Goal: Information Seeking & Learning: Learn about a topic

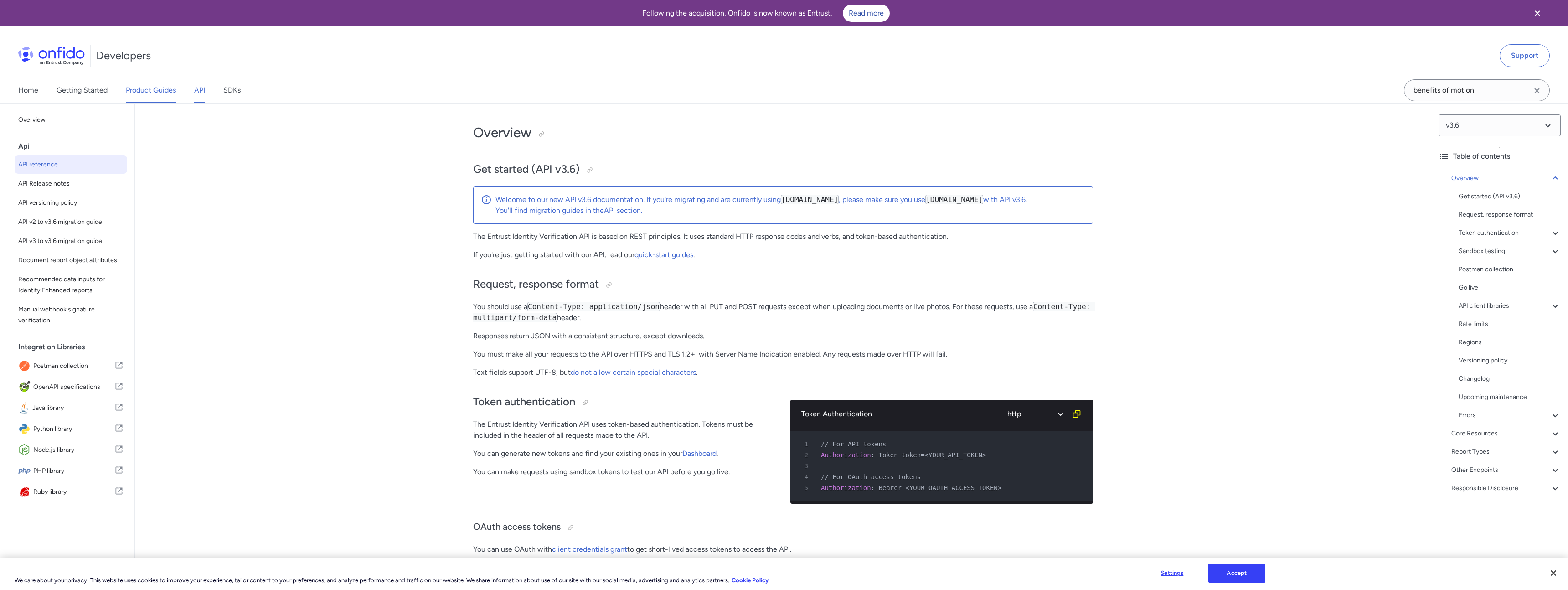
click at [153, 91] on link "Product Guides" at bounding box center [151, 90] width 50 height 26
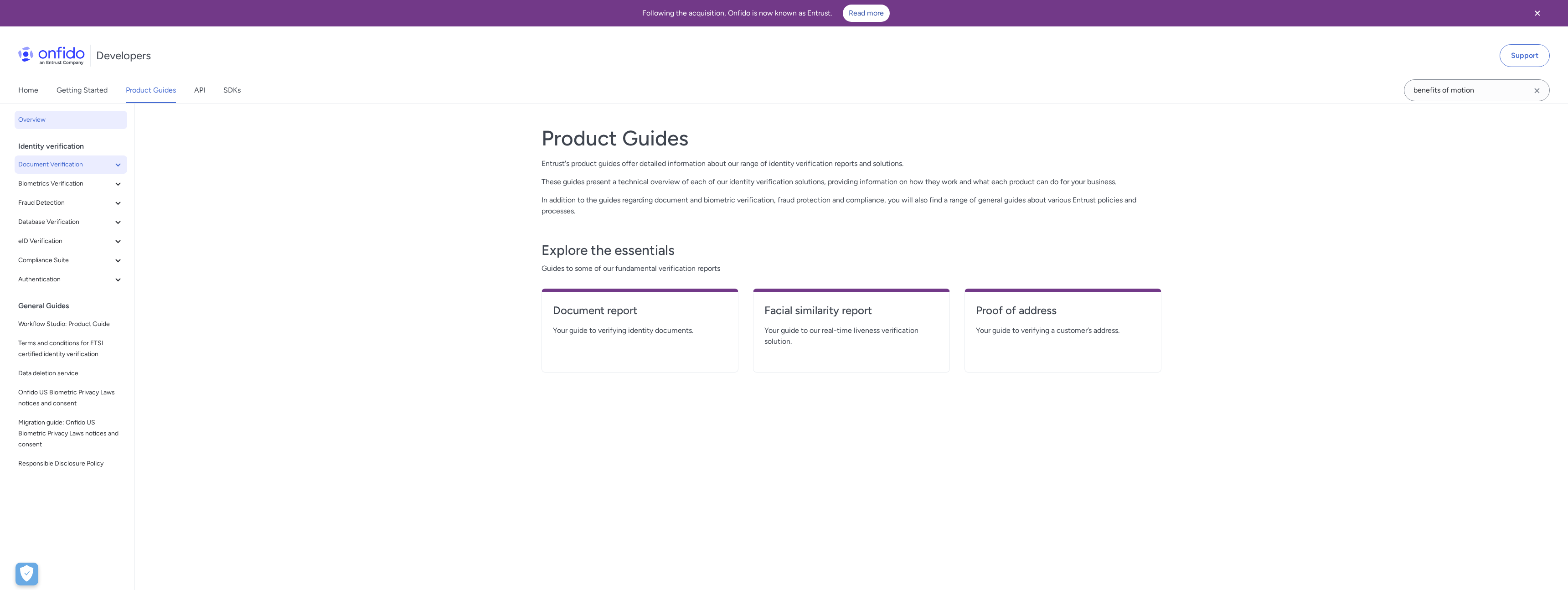
click at [117, 172] on button "Document Verification" at bounding box center [71, 164] width 113 height 18
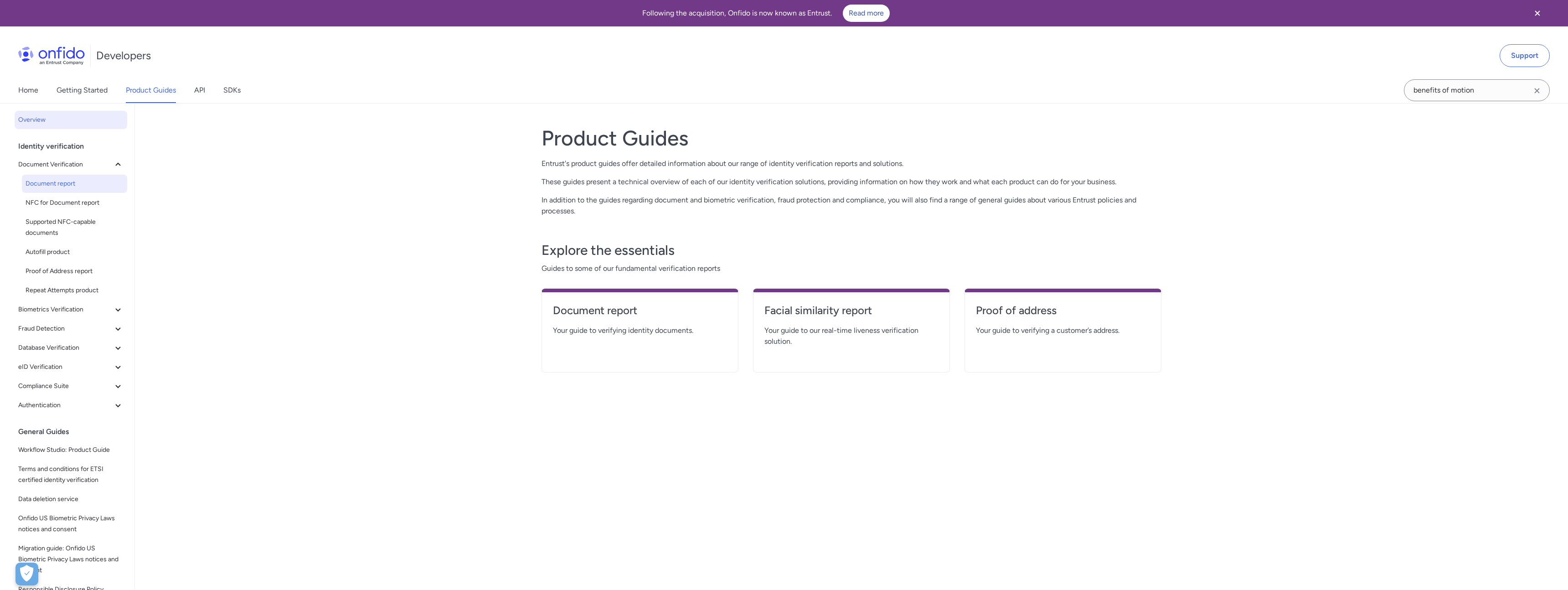
click at [70, 185] on span "Document report" at bounding box center [74, 184] width 98 height 11
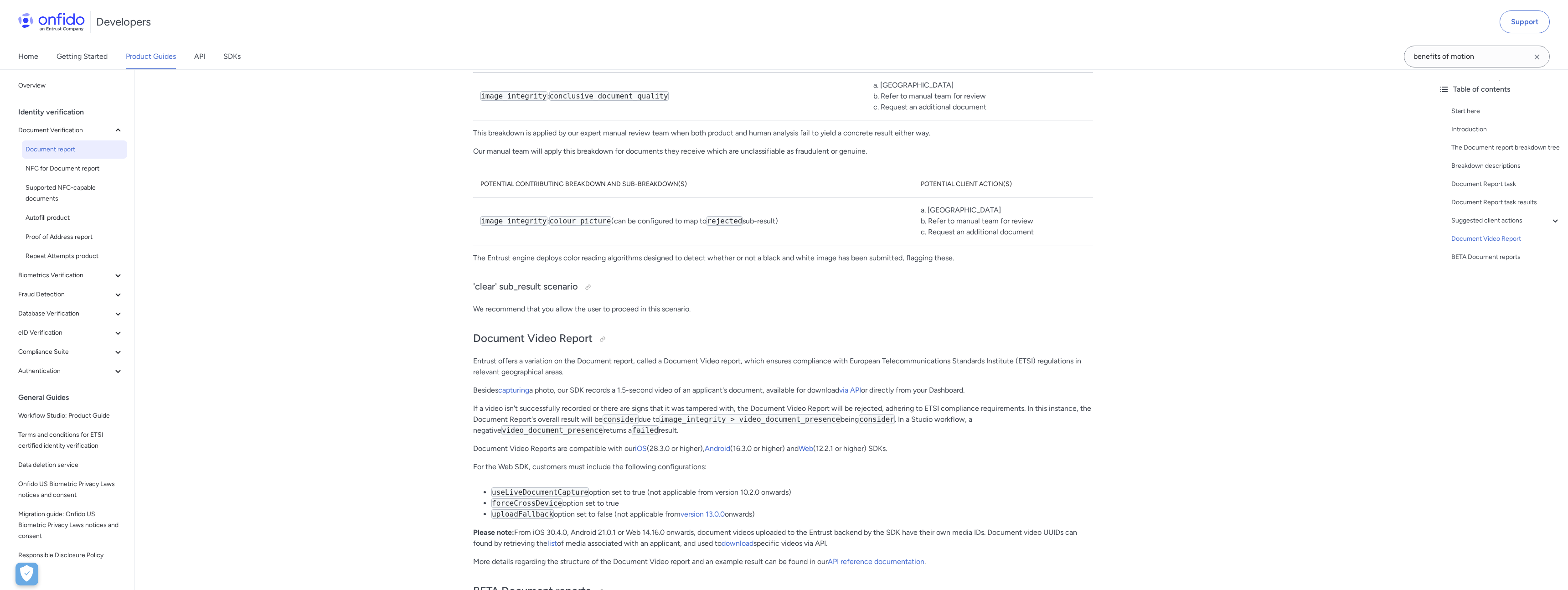
scroll to position [6476, 0]
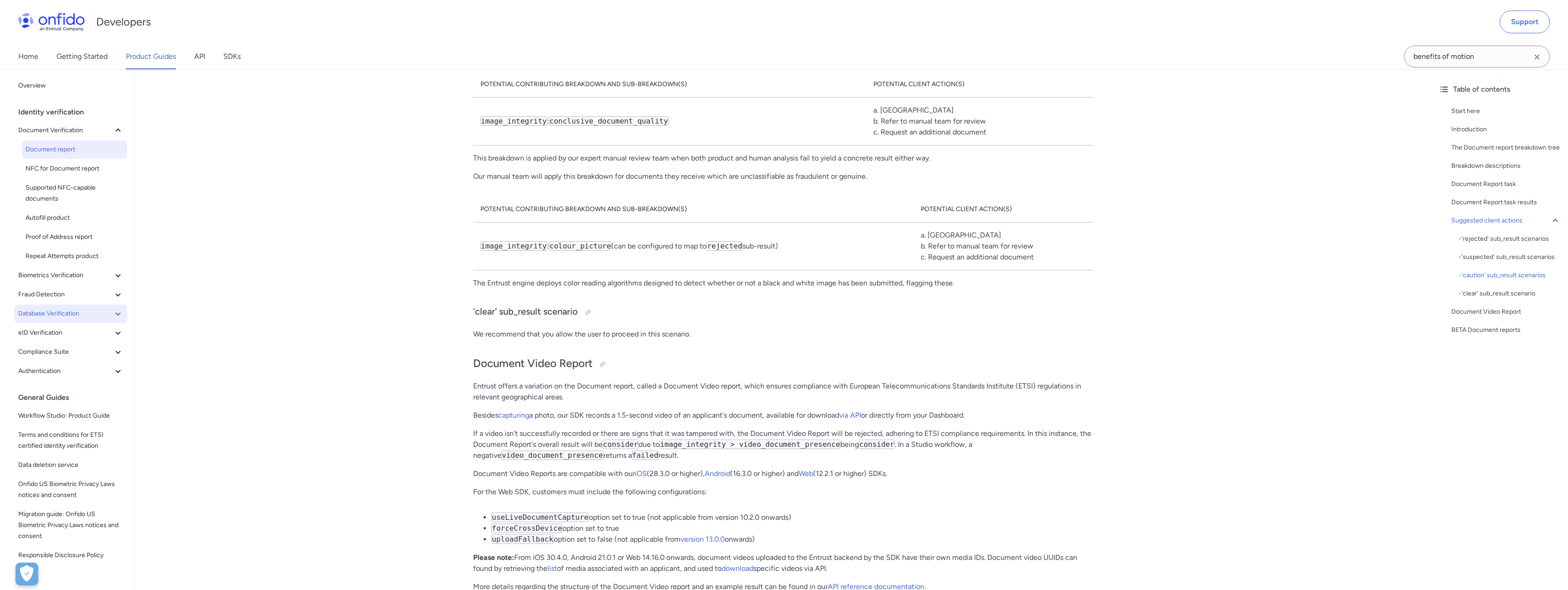
click at [117, 316] on icon at bounding box center [118, 314] width 11 height 11
click at [69, 166] on span "NFC for Document report" at bounding box center [74, 169] width 98 height 11
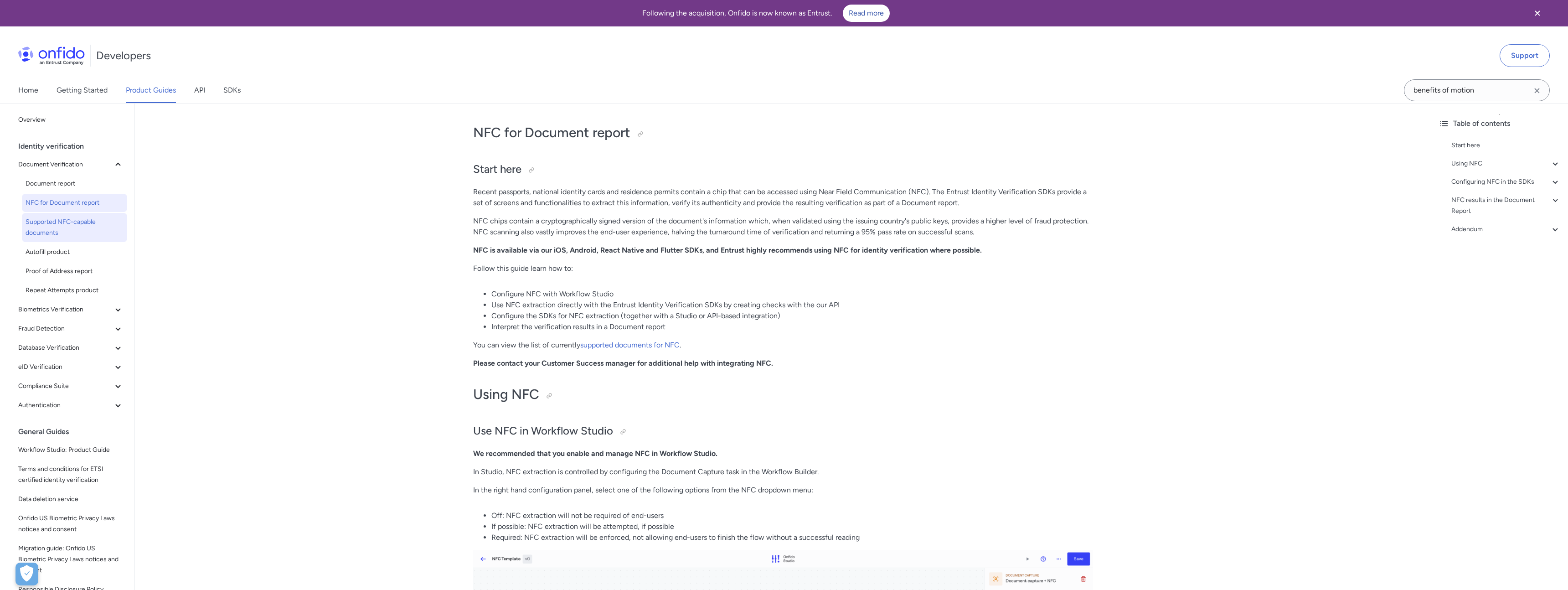
click at [82, 217] on span "Supported NFC-capable documents" at bounding box center [74, 228] width 98 height 22
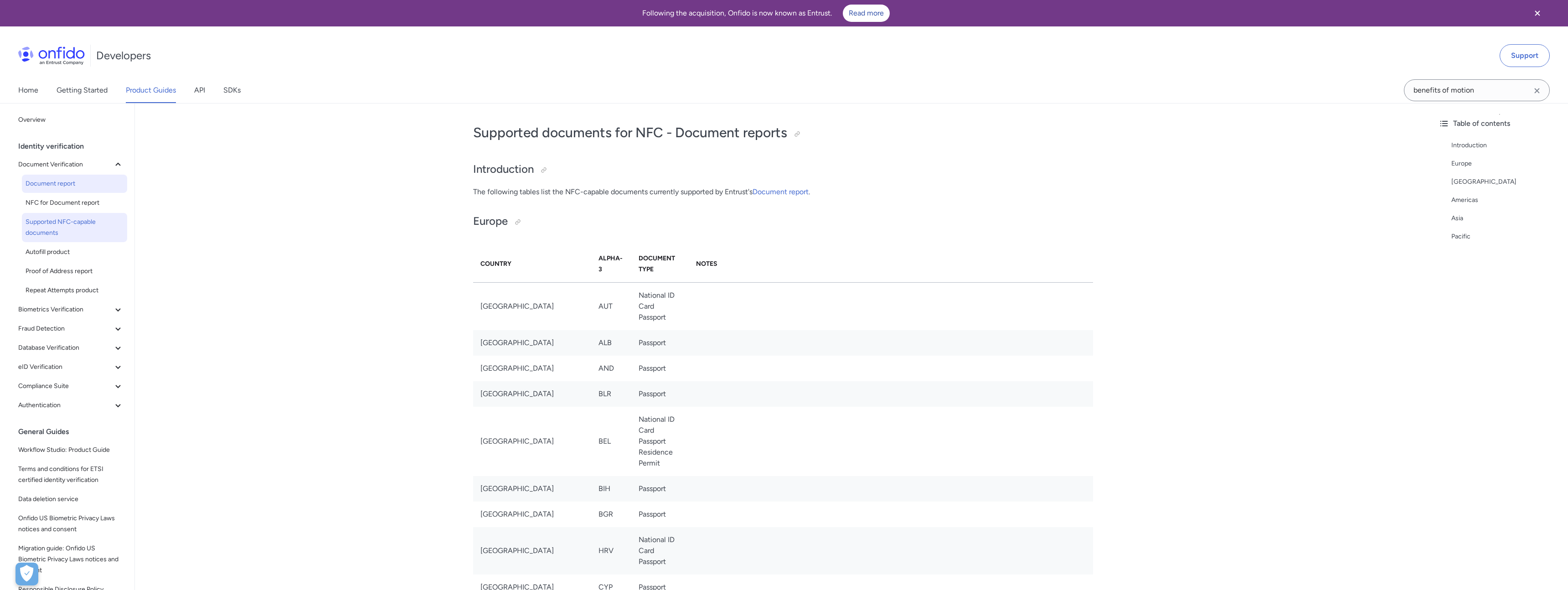
click at [75, 185] on span "Document report" at bounding box center [74, 184] width 98 height 11
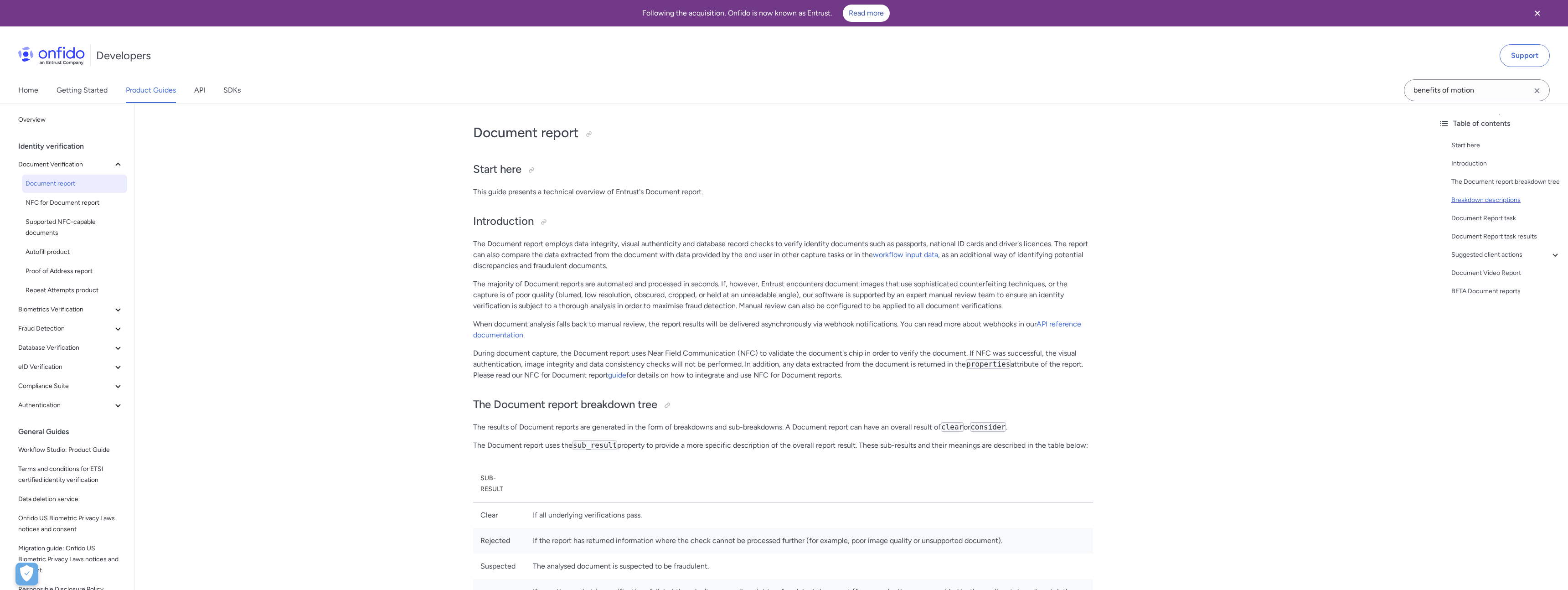
click at [1487, 200] on div "Breakdown descriptions" at bounding box center [1506, 200] width 110 height 11
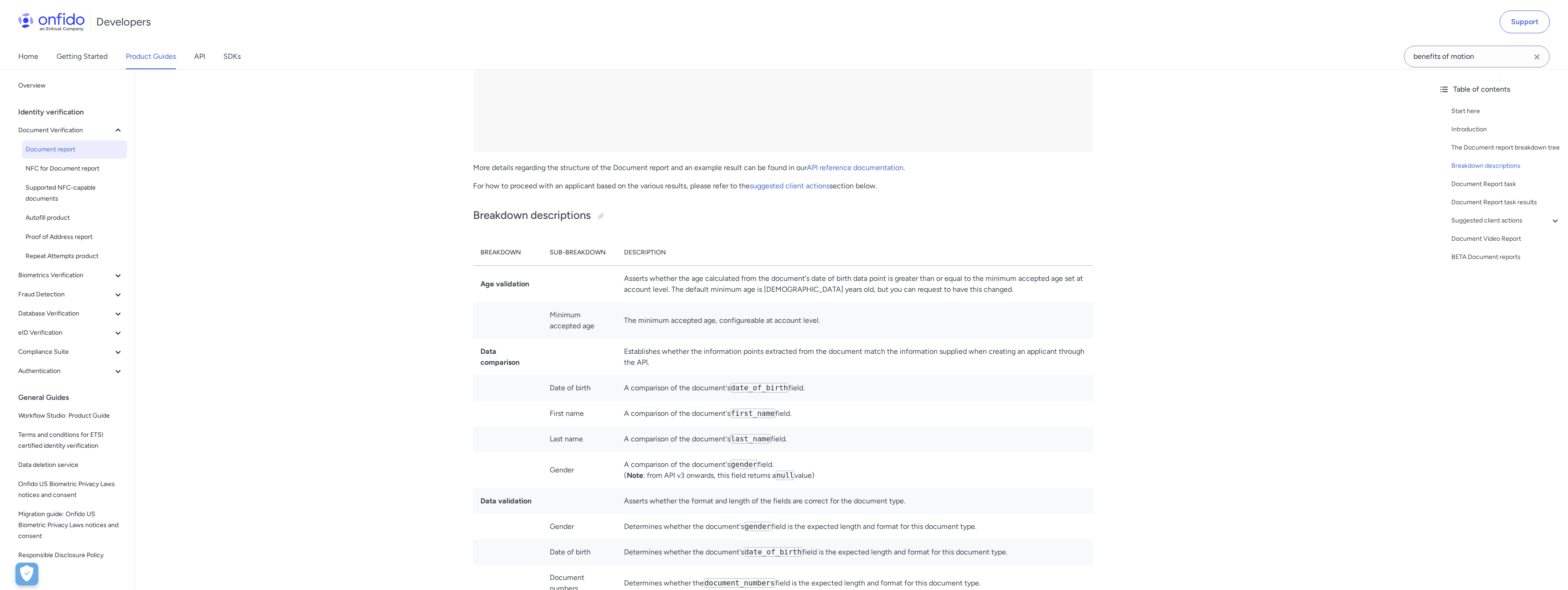
scroll to position [2381, 0]
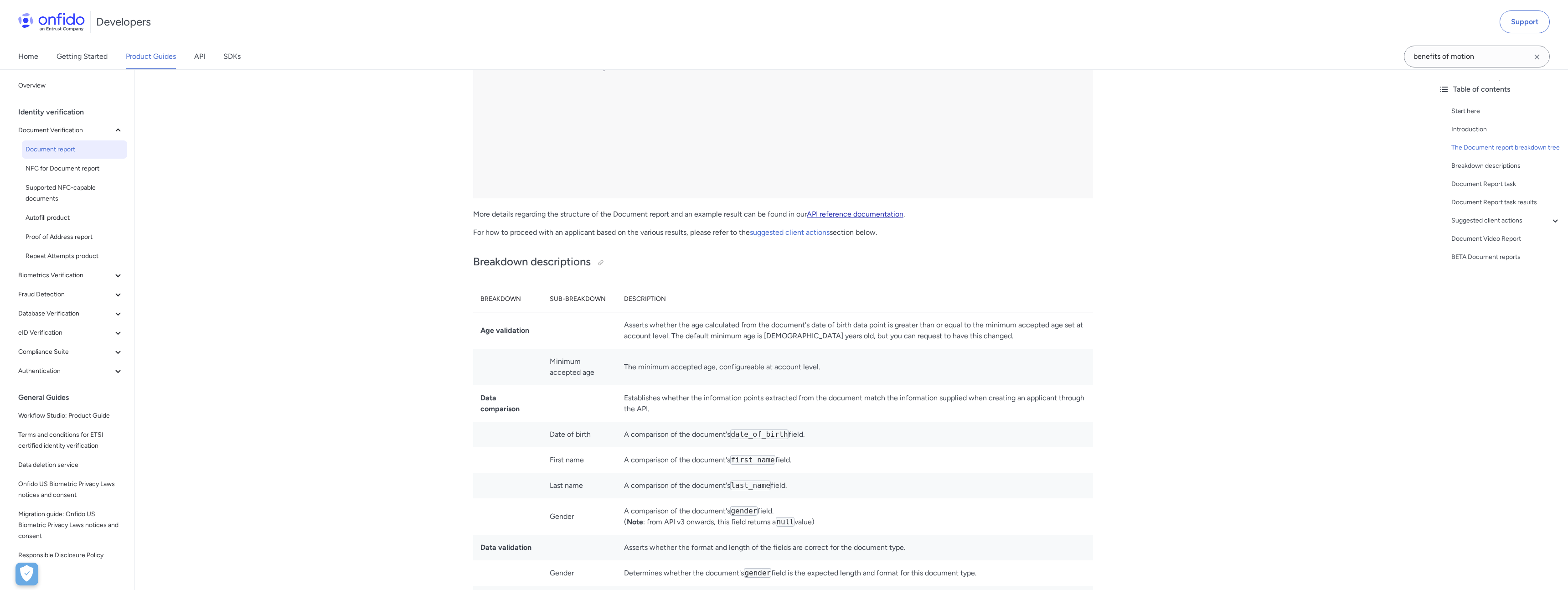
click at [861, 219] on link "API reference documentation" at bounding box center [855, 214] width 97 height 9
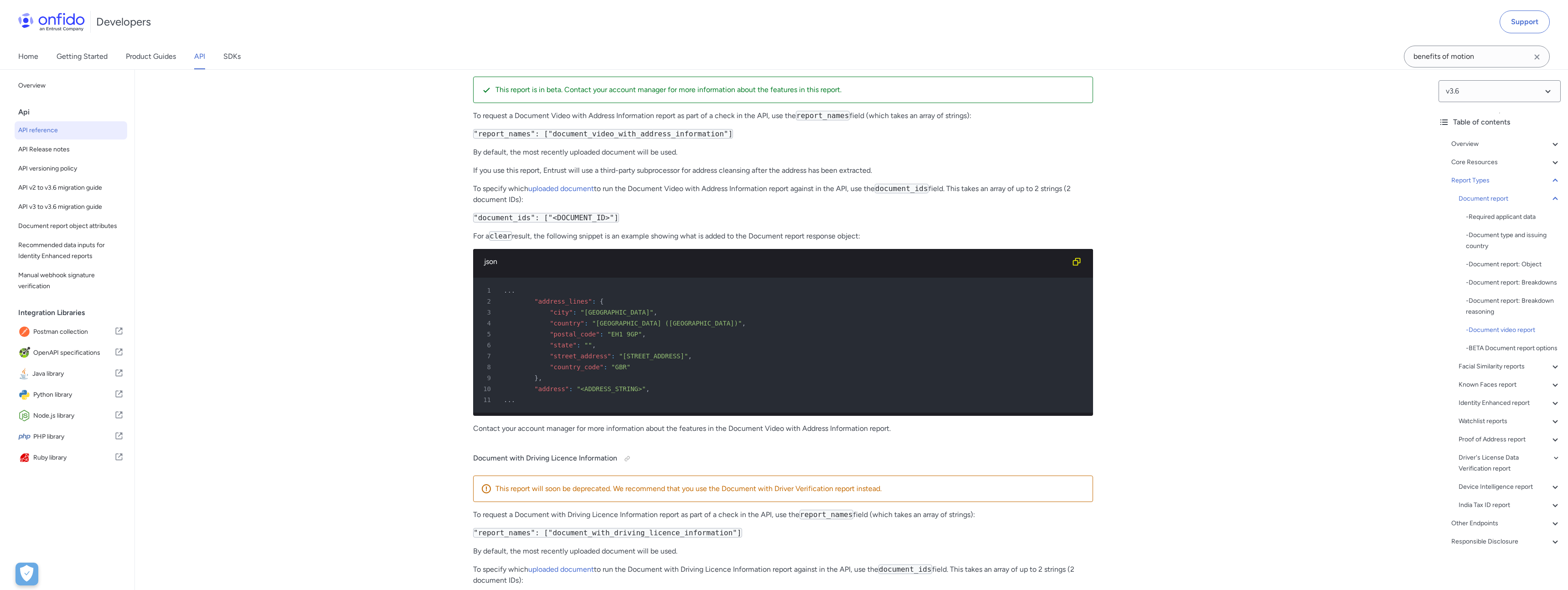
scroll to position [38348, 0]
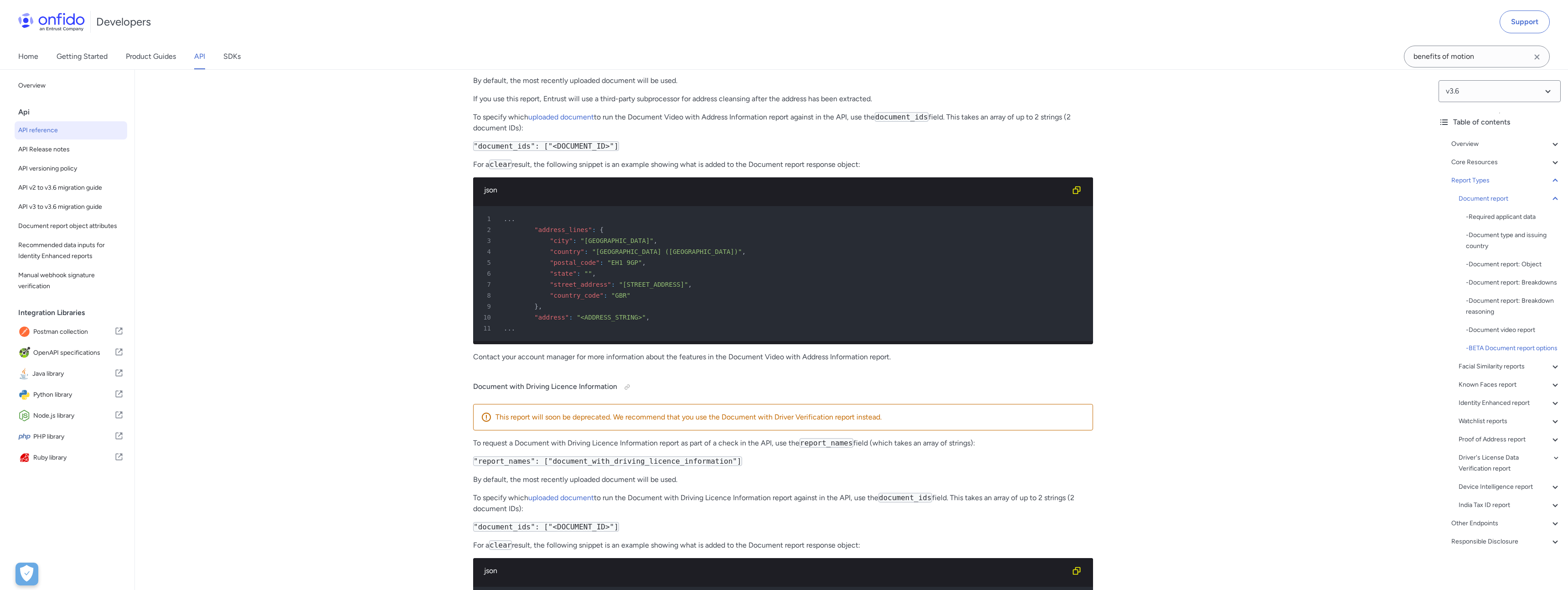
click at [628, 290] on div "7 "street_address" : "[STREET_ADDRESS]" ," at bounding box center [778, 284] width 603 height 11
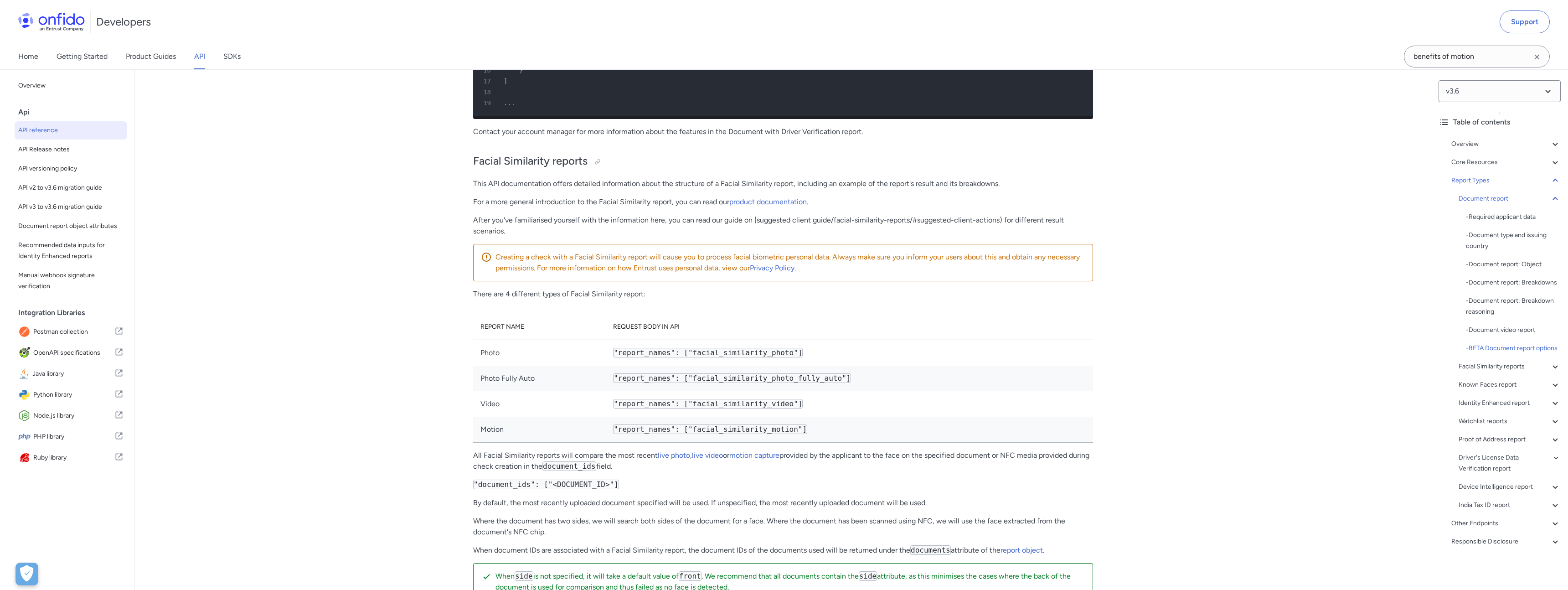
scroll to position [56765, 0]
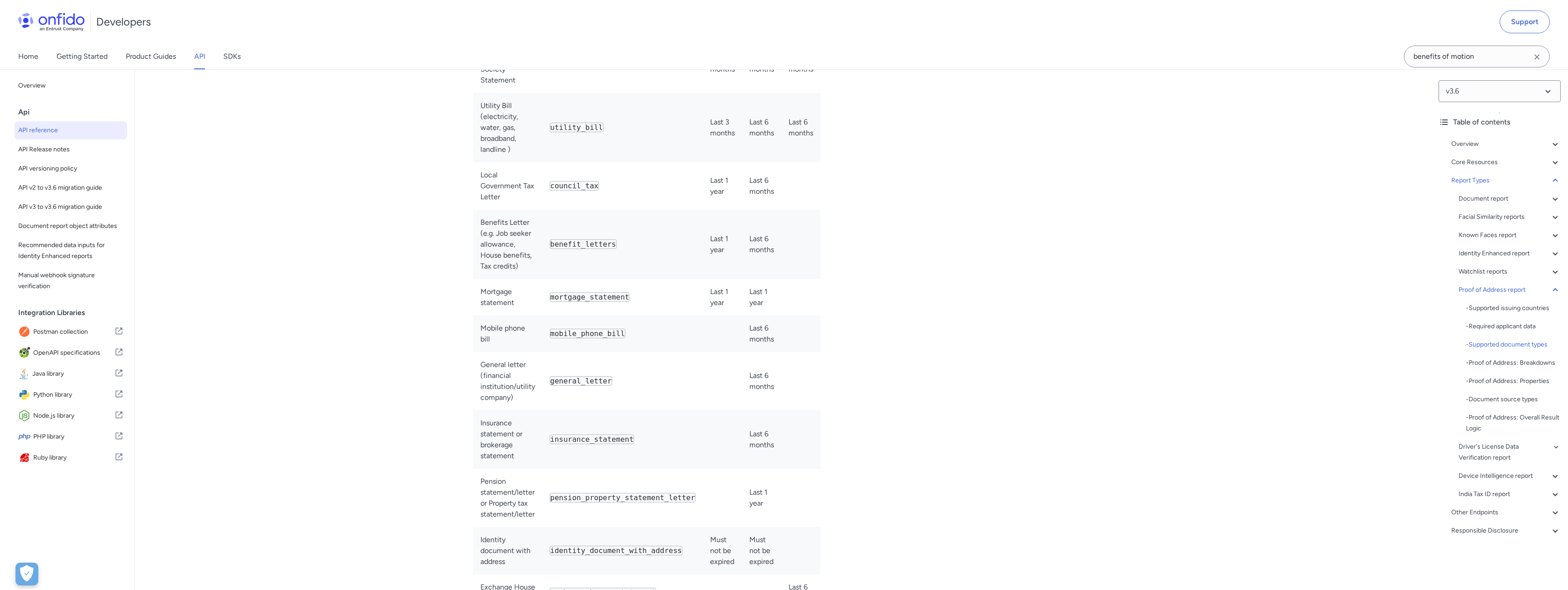
click at [486, 163] on td "Utility Bill (electricity, water, gas, broadband, landline )" at bounding box center [508, 128] width 69 height 69
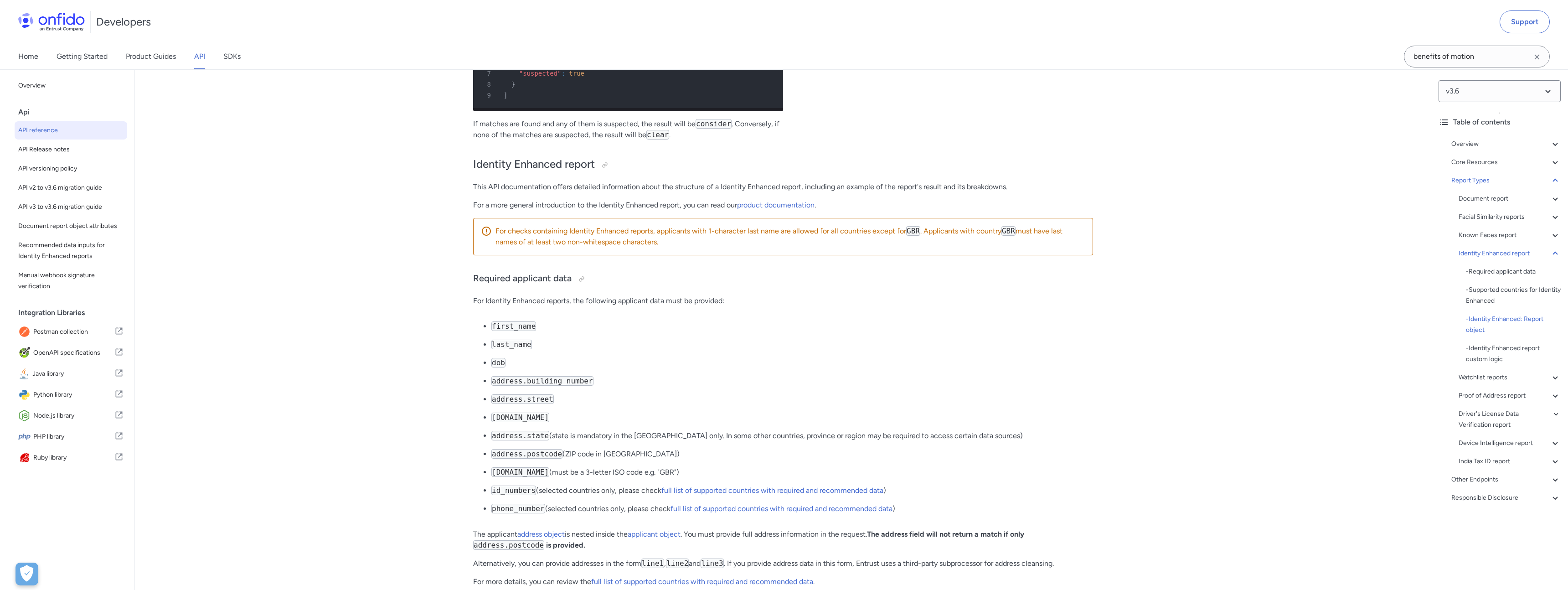
scroll to position [48714, 0]
